Goal: Consume media (video, audio)

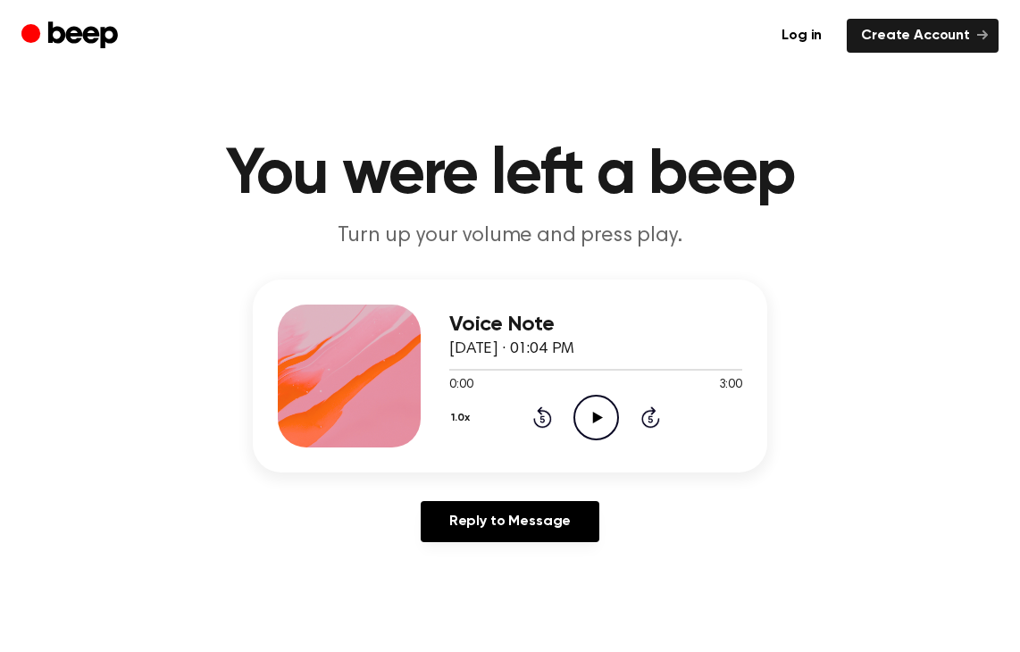
click at [596, 414] on icon at bounding box center [597, 418] width 10 height 12
drag, startPoint x: 520, startPoint y: 367, endPoint x: 566, endPoint y: 364, distance: 45.6
click at [566, 364] on div at bounding box center [595, 369] width 293 height 14
drag, startPoint x: 447, startPoint y: 369, endPoint x: 562, endPoint y: 366, distance: 115.2
click at [562, 366] on div at bounding box center [595, 369] width 293 height 14
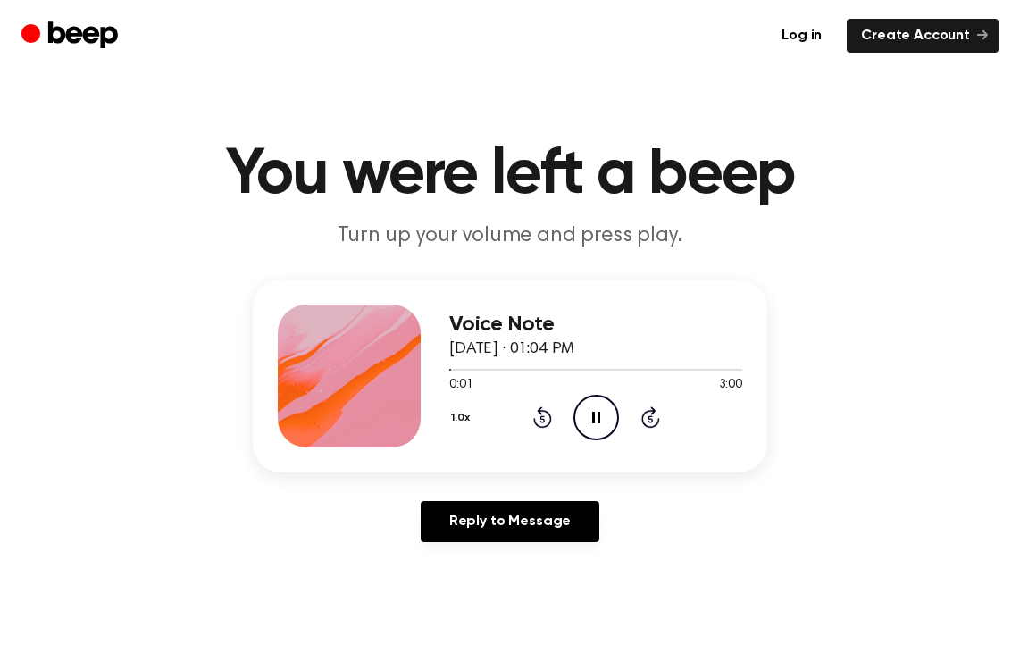
click at [650, 418] on icon at bounding box center [649, 419] width 4 height 7
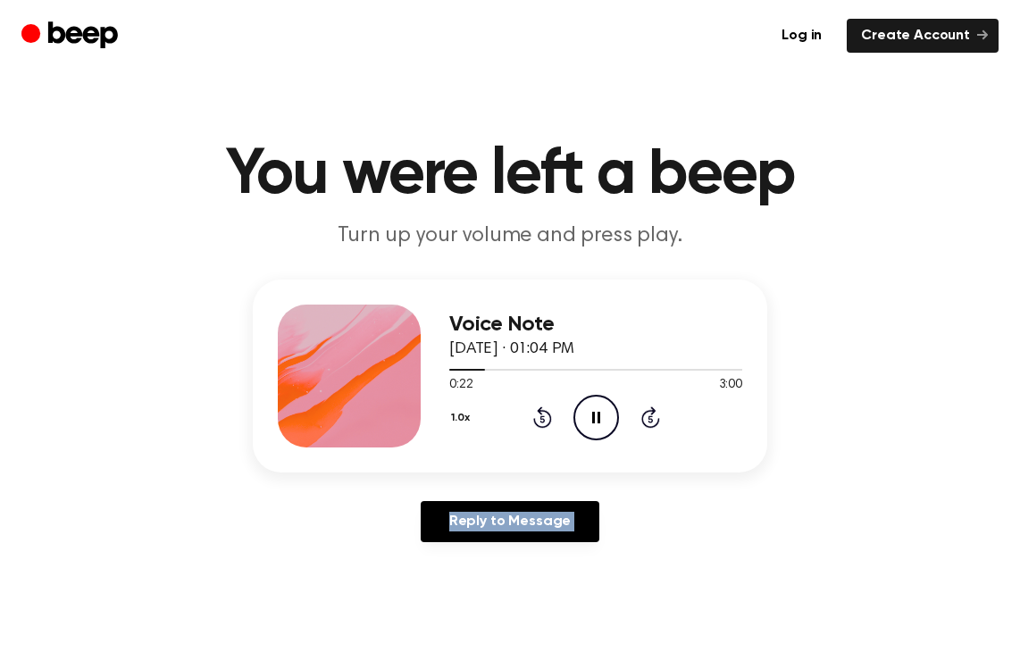
click at [650, 418] on icon at bounding box center [649, 419] width 4 height 7
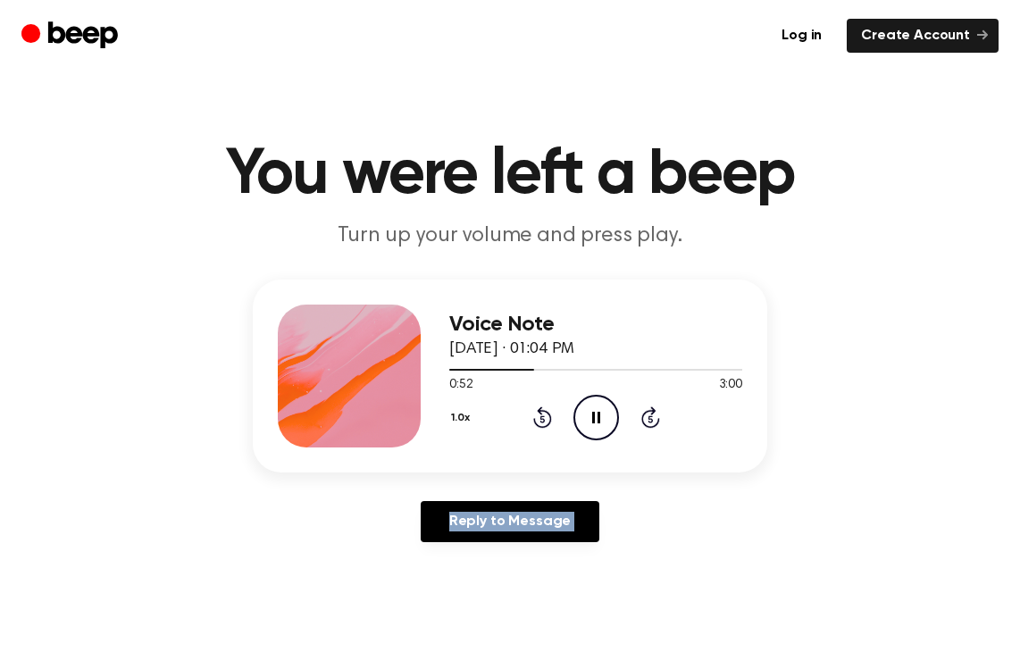
click at [650, 418] on icon at bounding box center [649, 419] width 4 height 7
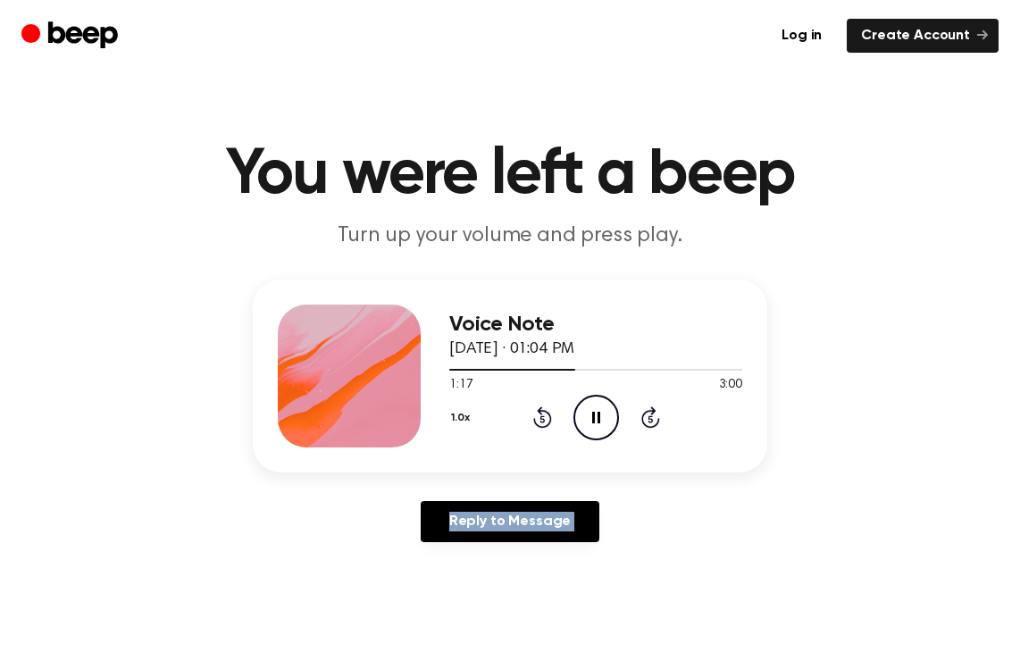
click at [650, 418] on icon at bounding box center [649, 419] width 4 height 7
click at [653, 418] on icon "Skip 5 seconds" at bounding box center [650, 416] width 20 height 23
click at [652, 420] on icon at bounding box center [649, 419] width 4 height 7
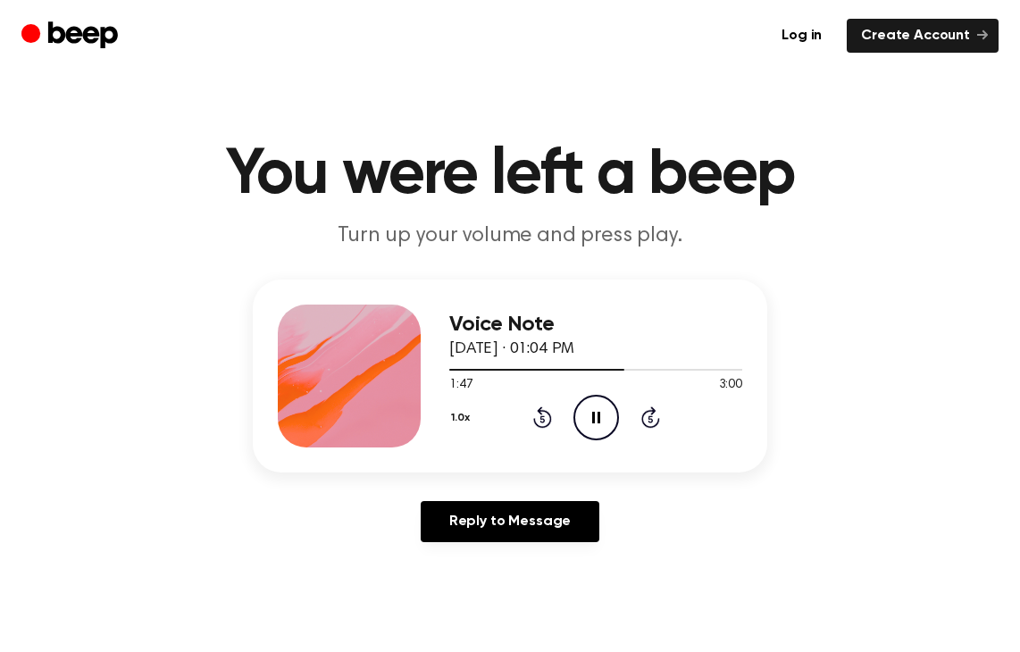
click at [652, 420] on icon at bounding box center [649, 419] width 4 height 7
click at [642, 415] on icon at bounding box center [650, 416] width 19 height 21
